Goal: Task Accomplishment & Management: Manage account settings

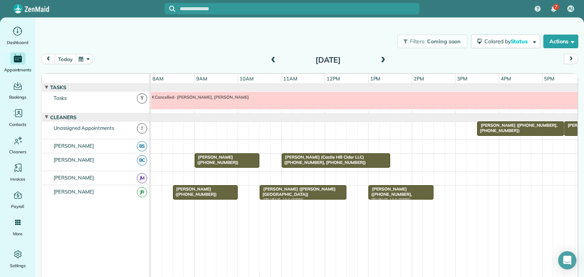
scroll to position [0, 0]
click at [69, 59] on button "today" at bounding box center [65, 59] width 21 height 10
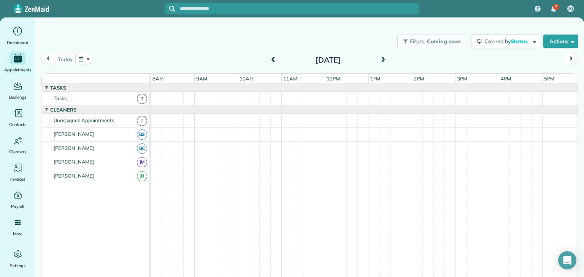
scroll to position [0, 0]
click at [384, 59] on span at bounding box center [382, 60] width 8 height 7
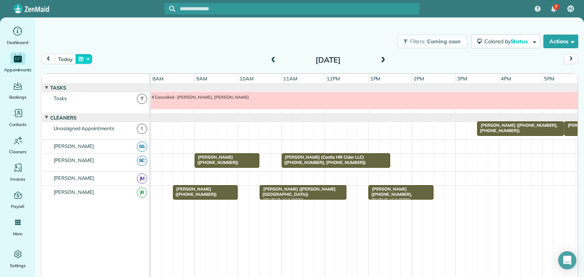
click at [86, 59] on button "button" at bounding box center [83, 59] width 17 height 10
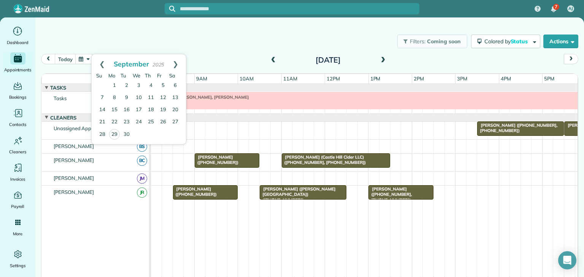
click at [491, 125] on span "[PERSON_NAME] ([PHONE_NUMBER], [PHONE_NUMBER])" at bounding box center [517, 128] width 81 height 11
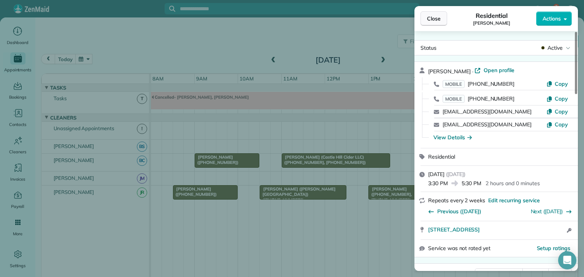
click at [431, 21] on span "Close" at bounding box center [434, 19] width 14 height 8
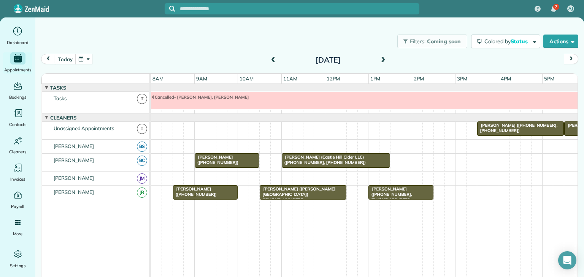
click at [89, 60] on button "button" at bounding box center [83, 59] width 17 height 10
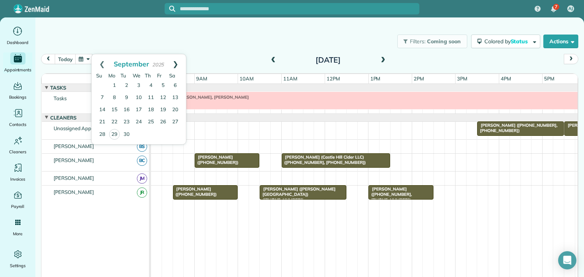
click at [178, 65] on link "Next" at bounding box center [175, 63] width 21 height 19
click at [127, 110] on link "14" at bounding box center [126, 110] width 12 height 12
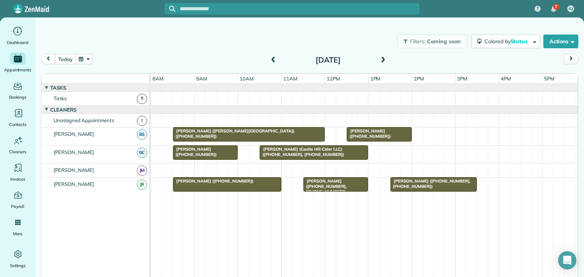
click at [435, 187] on div "[PERSON_NAME] ([PHONE_NUMBER], [PHONE_NUMBER])" at bounding box center [434, 184] width 82 height 11
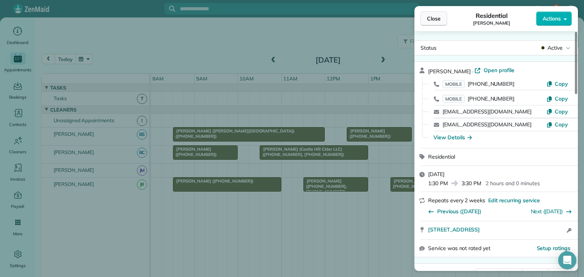
click at [426, 24] on button "Close" at bounding box center [433, 18] width 27 height 14
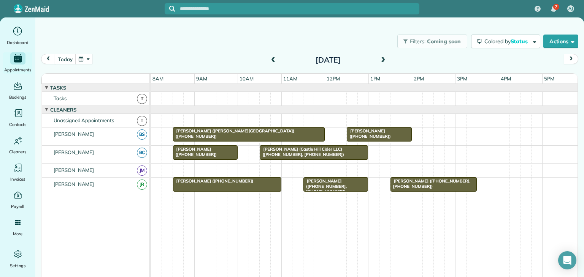
click at [82, 59] on button "button" at bounding box center [83, 59] width 17 height 10
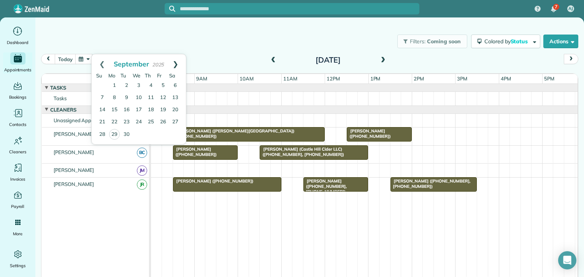
click at [175, 61] on link "Next" at bounding box center [175, 63] width 21 height 19
click at [68, 58] on button "today" at bounding box center [65, 59] width 21 height 10
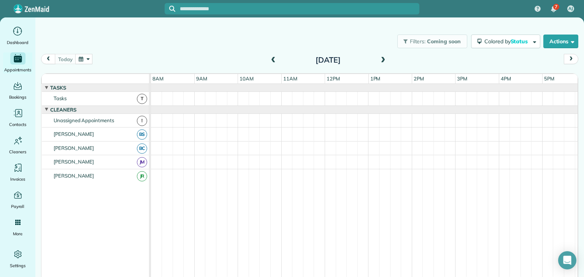
click at [382, 58] on span at bounding box center [382, 60] width 8 height 7
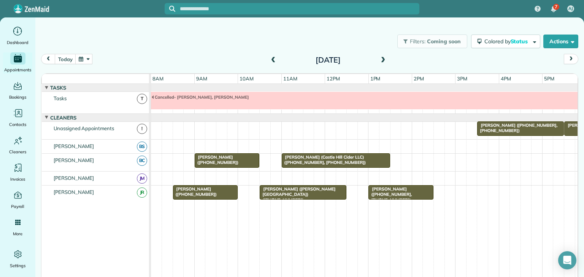
click at [487, 126] on span "[PERSON_NAME] ([PHONE_NUMBER], [PHONE_NUMBER])" at bounding box center [517, 128] width 81 height 11
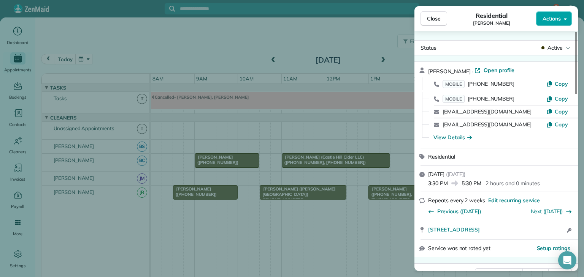
click at [554, 22] on button "Actions" at bounding box center [554, 18] width 36 height 14
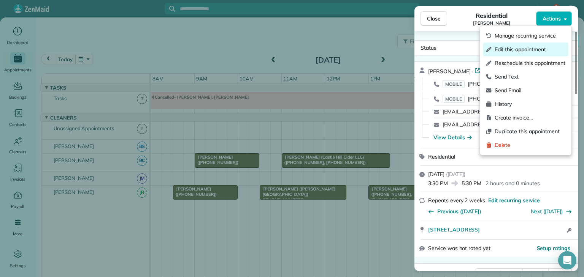
click at [545, 51] on span "Edit this appointment" at bounding box center [529, 50] width 71 height 8
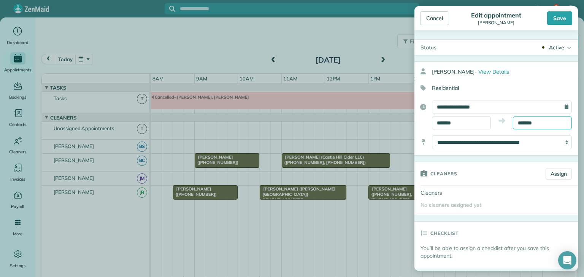
click at [526, 123] on input "*******" at bounding box center [542, 123] width 59 height 13
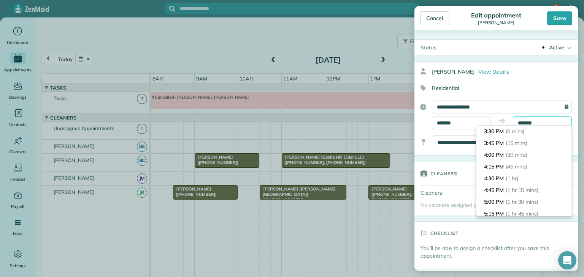
scroll to position [82, 0]
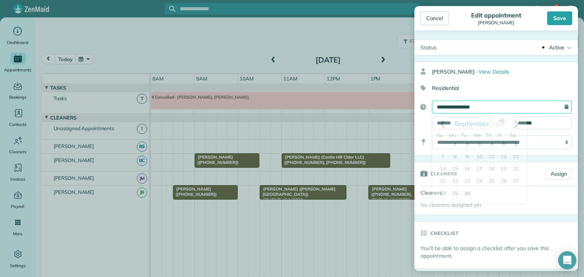
click at [527, 106] on input "**********" at bounding box center [502, 107] width 140 height 13
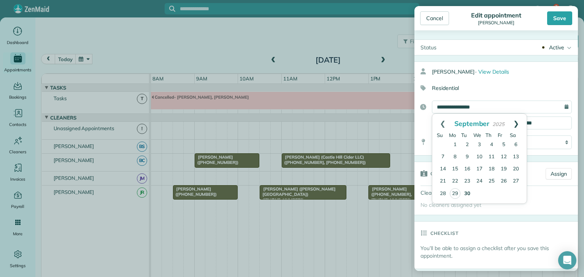
click at [517, 124] on link "Next" at bounding box center [515, 123] width 21 height 19
click at [492, 141] on link "2" at bounding box center [491, 145] width 12 height 12
type input "**********"
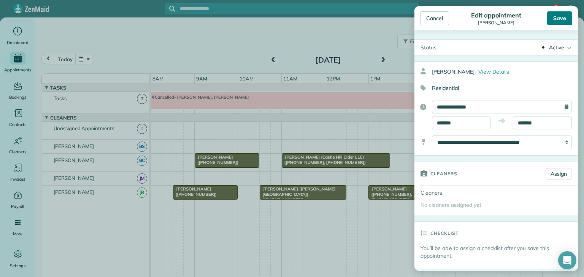
click at [561, 19] on div "Save" at bounding box center [559, 18] width 25 height 14
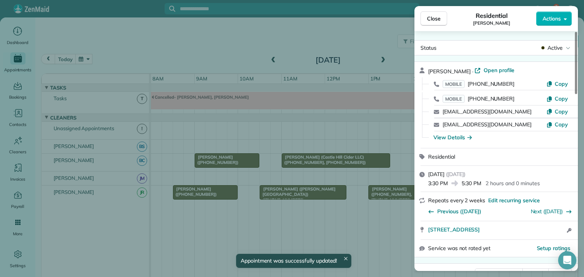
click at [438, 18] on span "Close" at bounding box center [434, 19] width 14 height 8
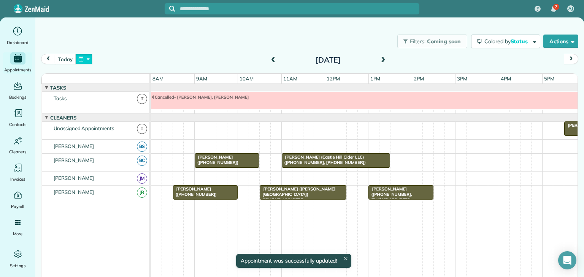
click at [82, 59] on button "button" at bounding box center [83, 59] width 17 height 10
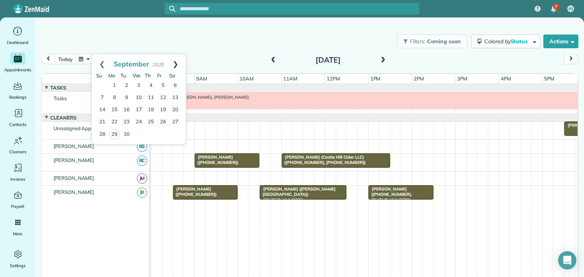
click at [176, 63] on link "Next" at bounding box center [175, 63] width 21 height 19
click at [151, 84] on link "2" at bounding box center [151, 86] width 12 height 12
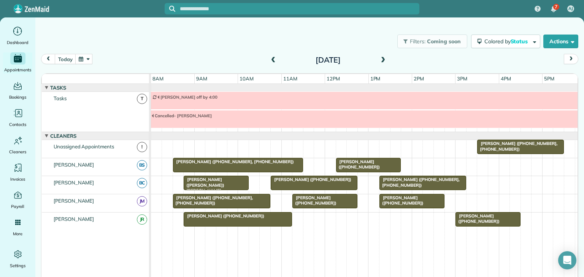
scroll to position [26, 0]
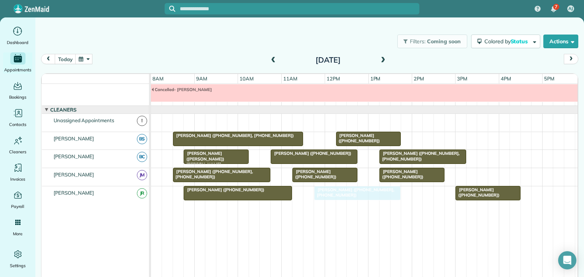
drag, startPoint x: 507, startPoint y: 121, endPoint x: 350, endPoint y: 212, distance: 181.3
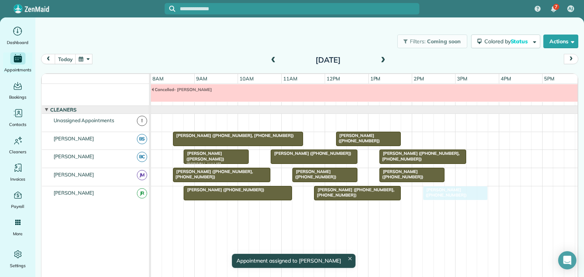
drag, startPoint x: 491, startPoint y: 194, endPoint x: 458, endPoint y: 204, distance: 34.9
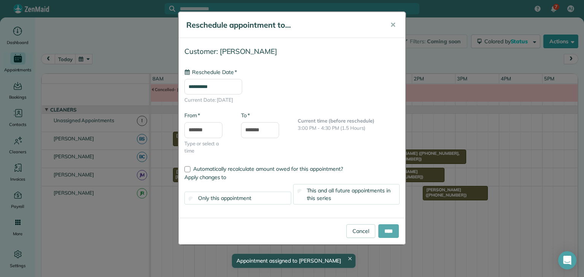
type input "**********"
click at [390, 230] on input "****" at bounding box center [388, 232] width 21 height 14
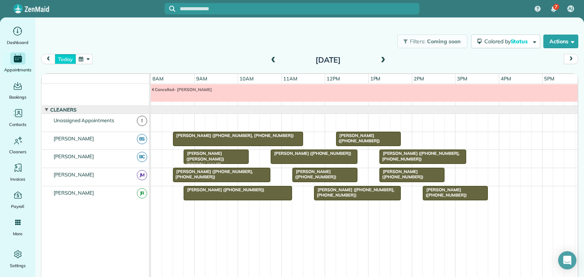
click at [66, 59] on button "today" at bounding box center [65, 59] width 21 height 10
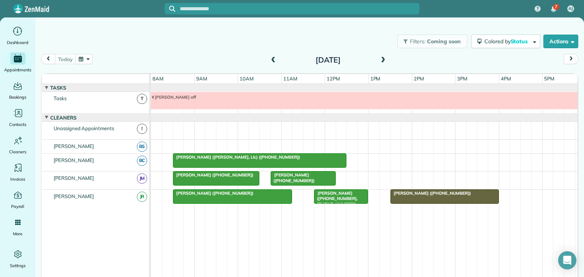
scroll to position [5, 0]
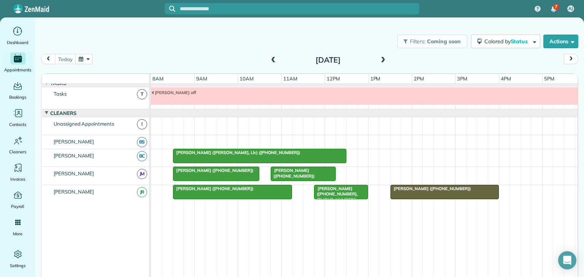
click at [383, 62] on span at bounding box center [382, 60] width 8 height 7
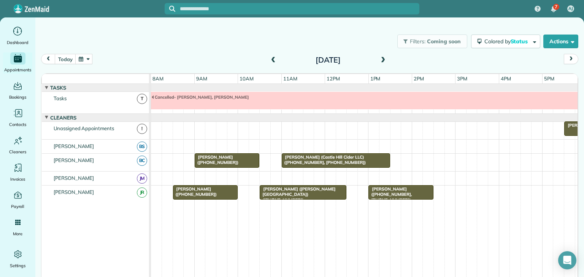
scroll to position [0, 0]
click at [383, 62] on span at bounding box center [382, 60] width 8 height 7
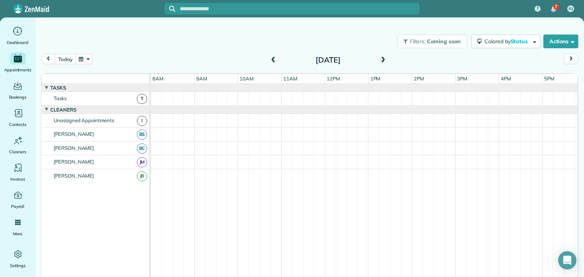
scroll to position [0, 0]
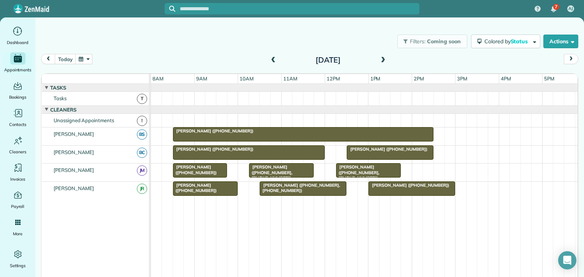
click at [383, 62] on span at bounding box center [382, 60] width 8 height 7
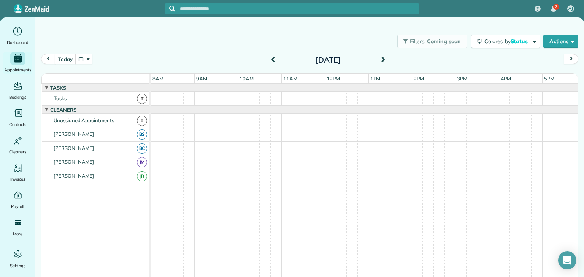
scroll to position [26, 0]
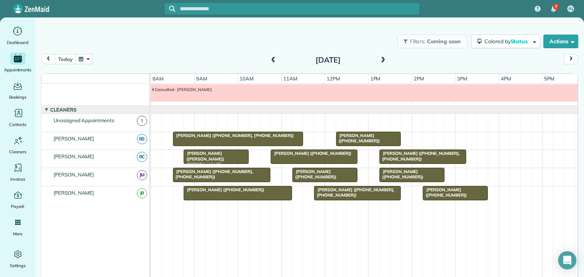
click at [272, 59] on span at bounding box center [273, 60] width 8 height 7
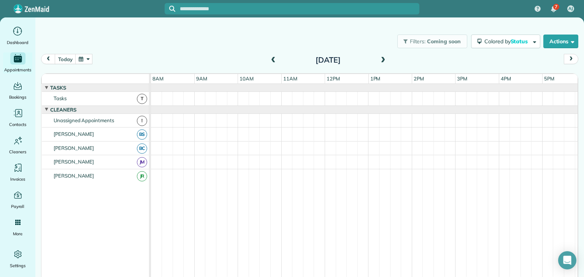
scroll to position [0, 0]
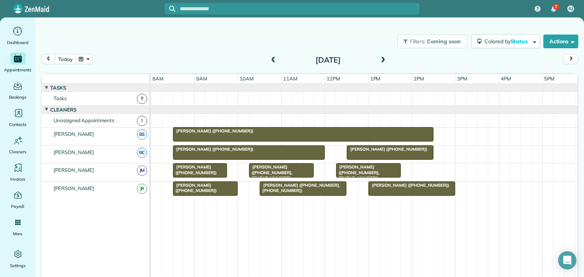
click at [272, 59] on span at bounding box center [273, 60] width 8 height 7
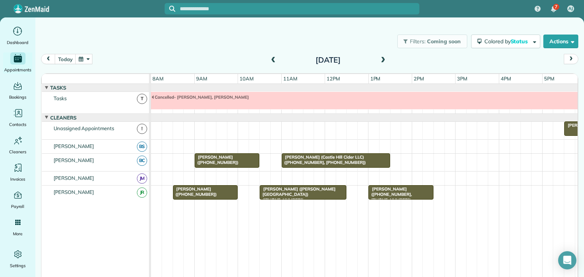
scroll to position [0, 0]
click at [64, 59] on button "today" at bounding box center [65, 59] width 21 height 10
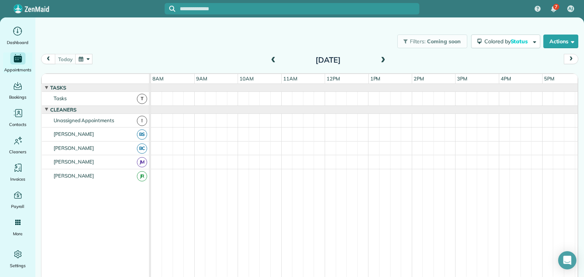
scroll to position [5, 0]
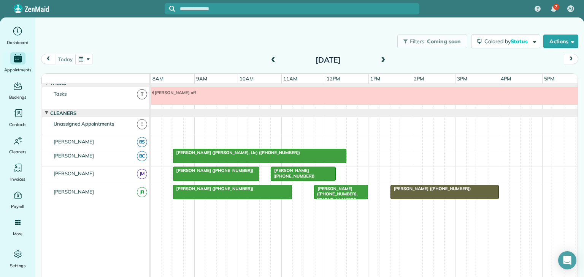
click at [383, 60] on span at bounding box center [382, 60] width 8 height 7
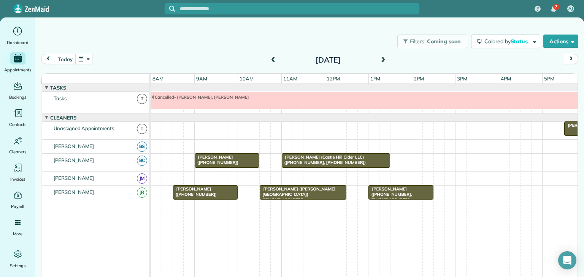
scroll to position [0, 0]
click at [380, 60] on span at bounding box center [382, 60] width 8 height 7
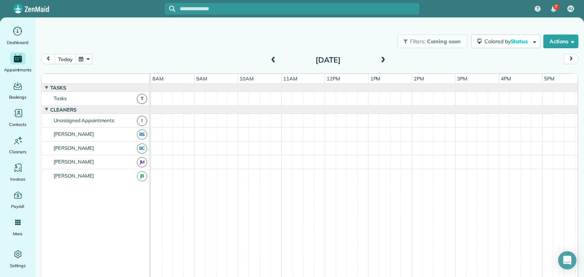
click at [380, 60] on span at bounding box center [382, 60] width 8 height 7
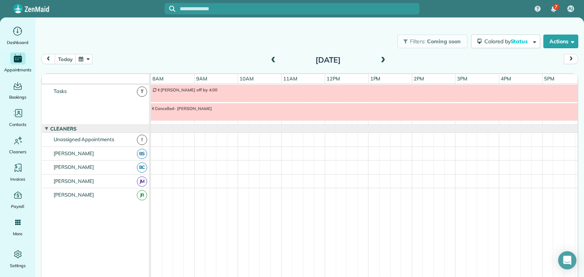
scroll to position [6, 0]
click at [272, 61] on span at bounding box center [273, 60] width 8 height 7
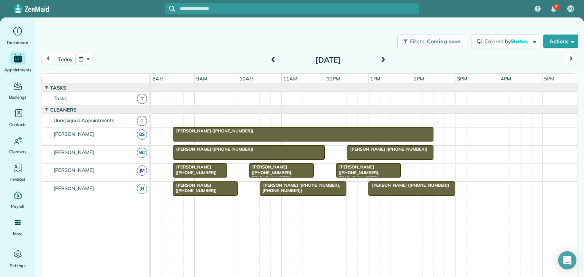
click at [387, 186] on span "[PERSON_NAME] ([PHONE_NUMBER])" at bounding box center [408, 185] width 81 height 5
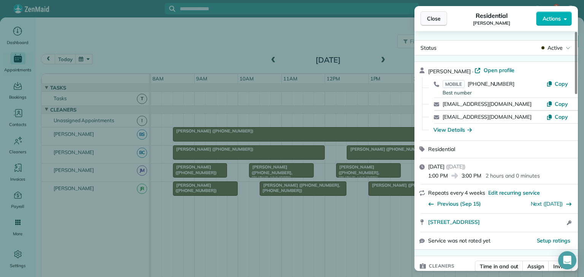
click at [435, 13] on button "Close" at bounding box center [433, 18] width 27 height 14
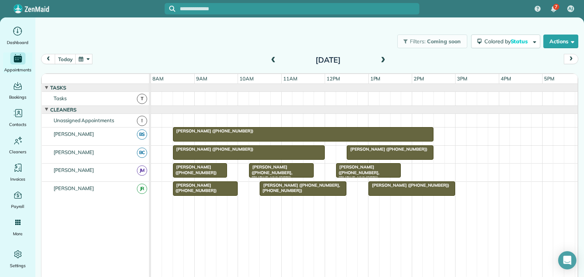
click at [82, 59] on button "button" at bounding box center [83, 59] width 17 height 10
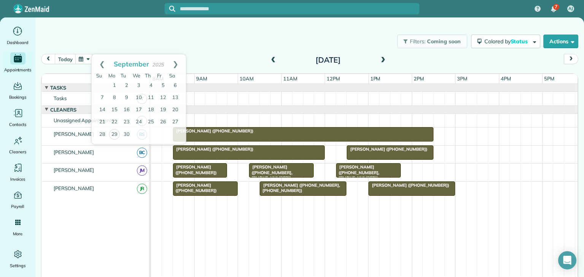
click at [236, 50] on div "Filters: Coming soon Colored by Status Color by Cleaner Color by Team Color by …" at bounding box center [309, 41] width 548 height 25
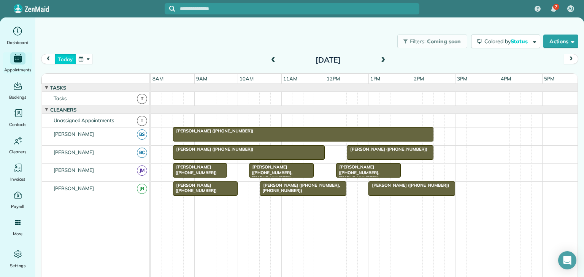
click at [64, 62] on button "today" at bounding box center [65, 59] width 21 height 10
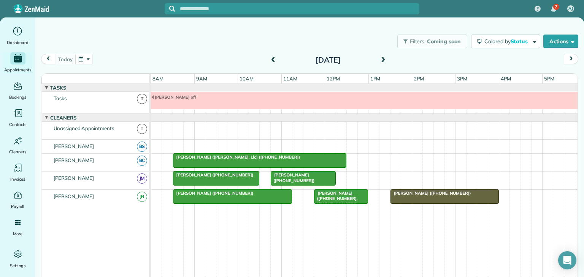
scroll to position [5, 0]
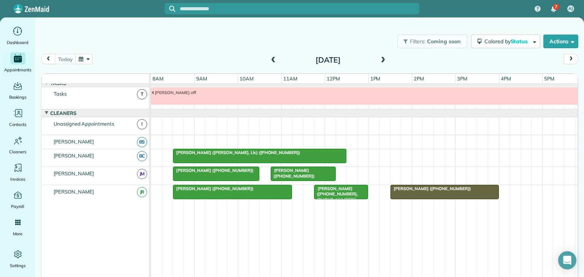
click at [383, 59] on span at bounding box center [382, 60] width 8 height 7
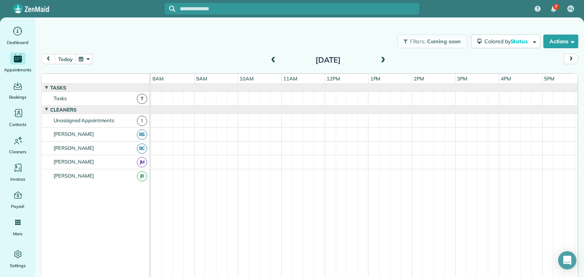
scroll to position [0, 0]
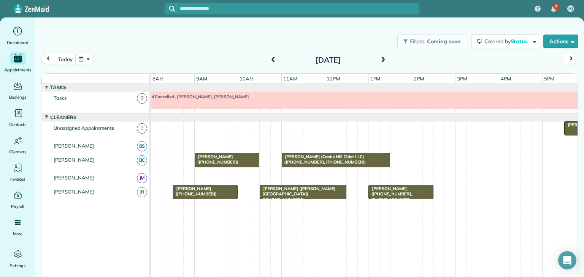
click at [230, 48] on div "Filters: Coming soon Colored by Status Color by Cleaner Color by Team Color by …" at bounding box center [309, 41] width 548 height 25
click at [63, 60] on button "today" at bounding box center [65, 59] width 21 height 10
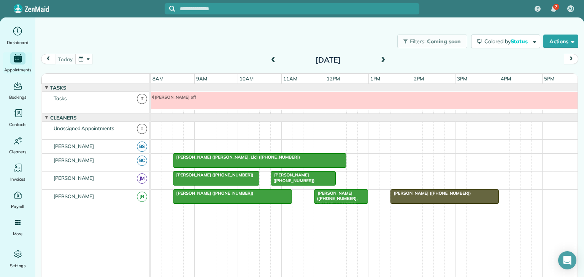
scroll to position [5, 0]
